Goal: Information Seeking & Learning: Learn about a topic

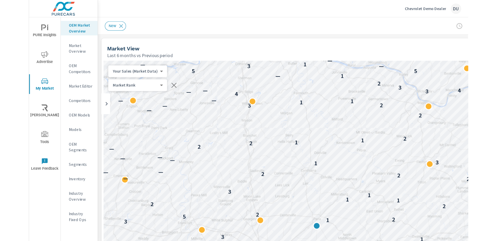
scroll to position [73, 0]
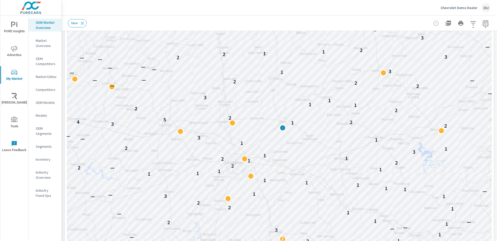
click at [297, 10] on div "Chevrolet Demo Dealer DU" at bounding box center [279, 7] width 423 height 15
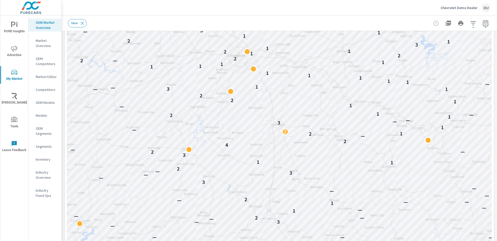
drag, startPoint x: 341, startPoint y: 212, endPoint x: 344, endPoint y: 105, distance: 106.6
click at [256, 13] on div "Chevrolet Demo Dealer DU" at bounding box center [279, 7] width 423 height 15
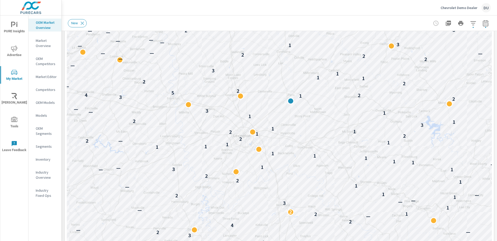
drag, startPoint x: 349, startPoint y: 61, endPoint x: 355, endPoint y: 147, distance: 86.0
click at [355, 147] on div "— — — — — — — — — — — — — — — — — — — — — — — — — — — — — — — — — — — — — — — —…" at bounding box center [279, 125] width 425 height 288
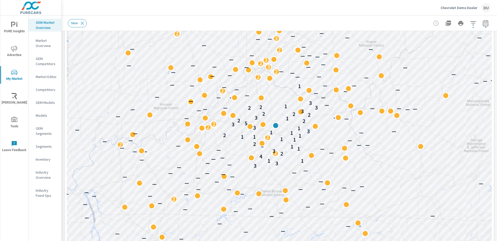
drag, startPoint x: 344, startPoint y: 89, endPoint x: 303, endPoint y: 129, distance: 57.4
click at [303, 129] on div "— — — — — — — — — — — — — — — — — — — — — — — — — — — — — — — — — — — — — — — —…" at bounding box center [279, 125] width 425 height 288
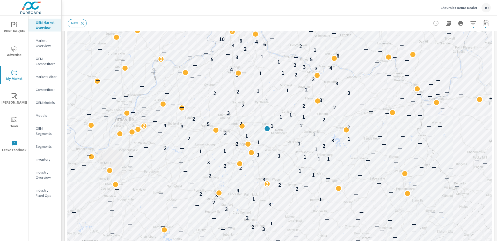
click at [222, 10] on div "Chevrolet Demo Dealer DU" at bounding box center [279, 7] width 423 height 15
